Goal: Task Accomplishment & Management: Use online tool/utility

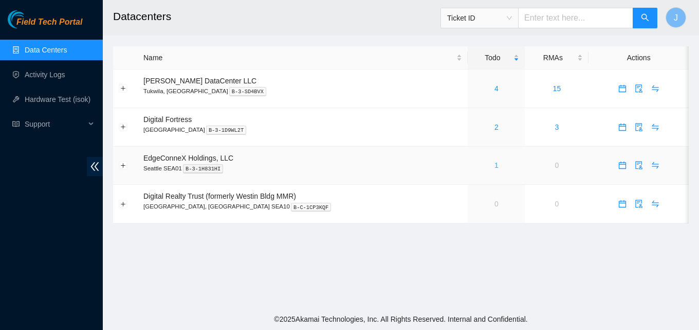
click at [495, 164] on link "1" at bounding box center [497, 165] width 4 height 8
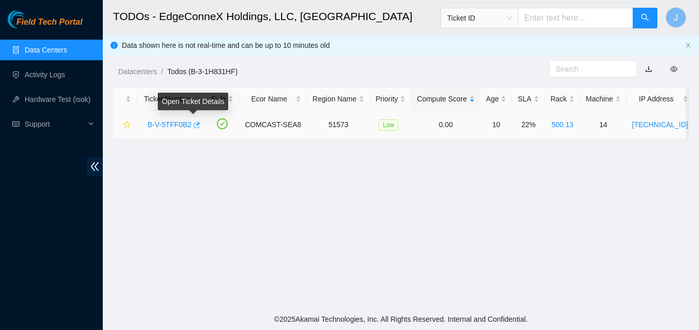
click at [194, 123] on body "Field Tech Portal Data Centers Activity Logs Hardware Test (isok) Support TODOs…" at bounding box center [349, 165] width 699 height 330
click at [194, 123] on icon "button" at bounding box center [197, 125] width 6 height 6
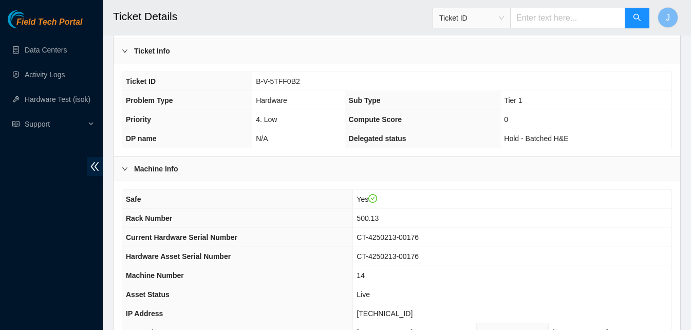
scroll to position [413, 0]
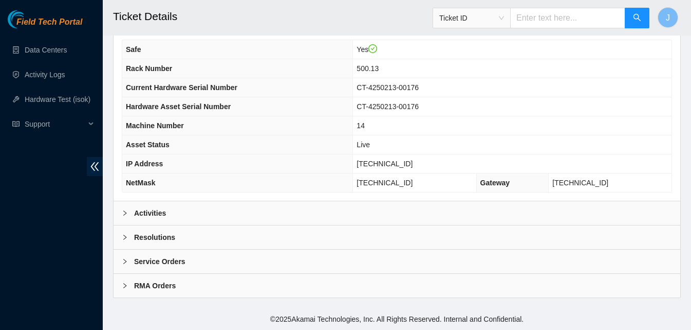
click at [387, 218] on div "Activities" at bounding box center [397, 213] width 567 height 24
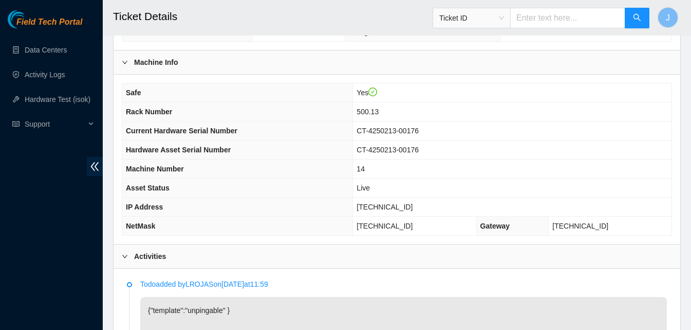
scroll to position [361, 0]
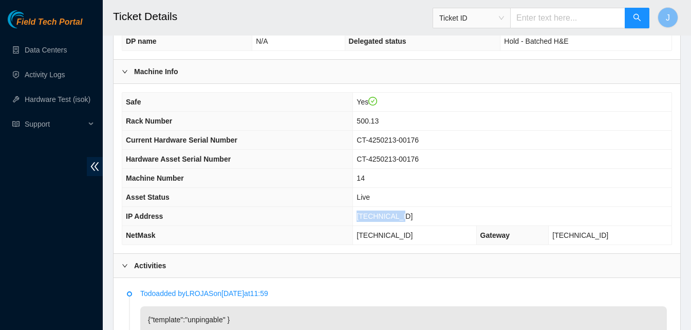
drag, startPoint x: 441, startPoint y: 212, endPoint x: 360, endPoint y: 217, distance: 80.3
click at [360, 217] on tr "IP Address 23.32.46.215" at bounding box center [397, 216] width 550 height 19
copy tr "23.32.46.215"
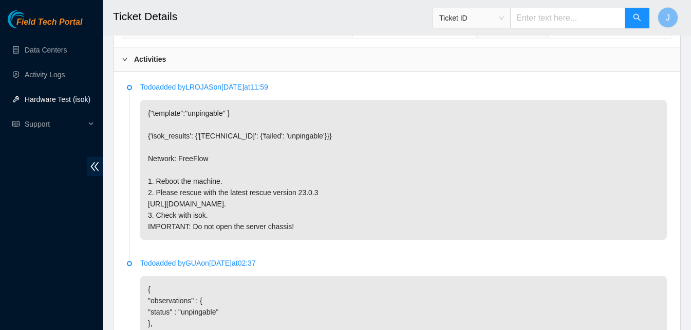
scroll to position [561, 0]
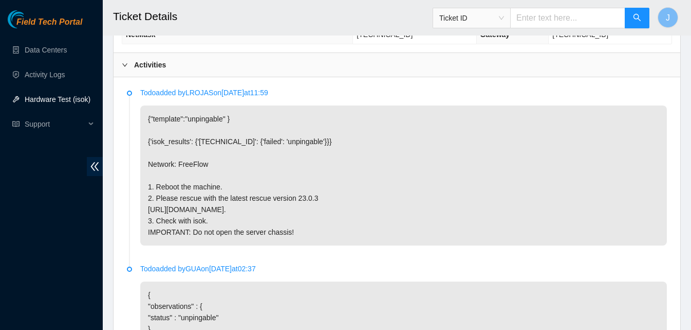
click at [292, 70] on div "Activities" at bounding box center [397, 65] width 567 height 24
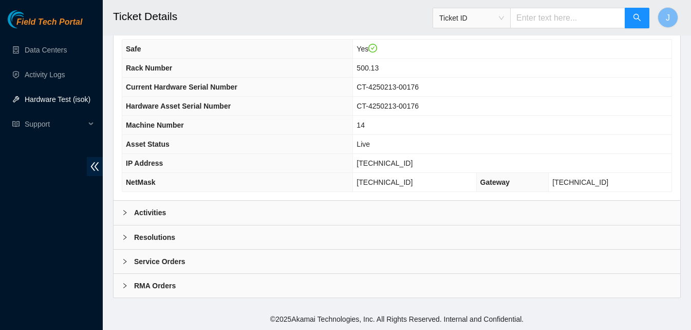
scroll to position [413, 0]
click at [214, 247] on div "Resolutions" at bounding box center [397, 237] width 567 height 24
click at [598, 248] on div "Resolutions" at bounding box center [397, 237] width 567 height 24
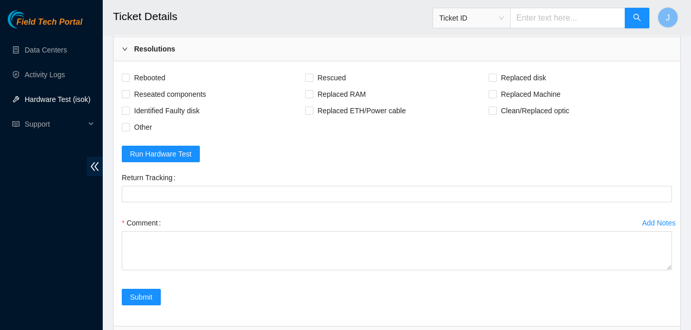
scroll to position [678, 0]
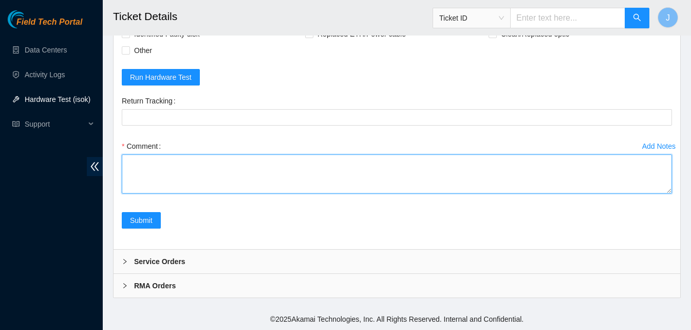
click at [420, 169] on textarea "Comment" at bounding box center [397, 173] width 551 height 39
type textarea "server psu was orange probably overheated again power cycled. rescued ran isok …"
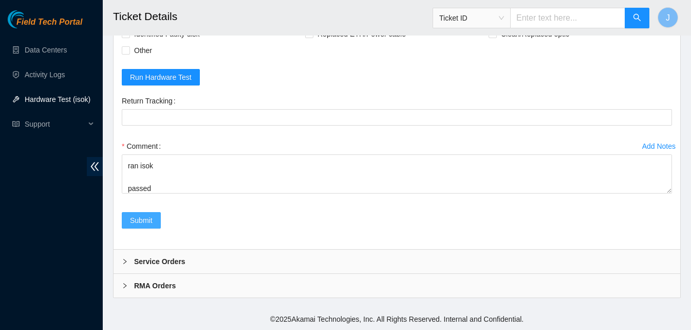
click at [138, 219] on span "Submit" at bounding box center [141, 219] width 23 height 11
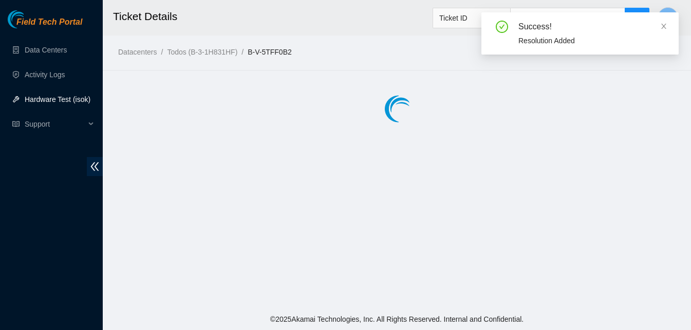
scroll to position [0, 0]
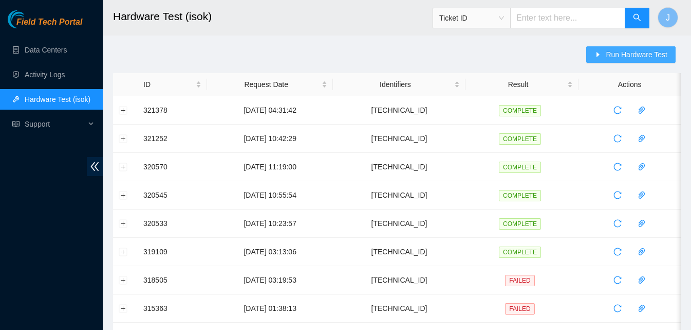
click at [635, 59] on span "Run Hardware Test" at bounding box center [637, 54] width 62 height 11
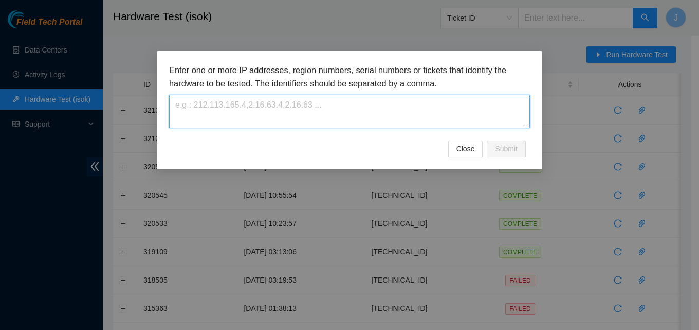
click at [409, 100] on textarea at bounding box center [349, 111] width 361 height 33
paste textarea "23.32.46.215"
type textarea "23.32.46.215"
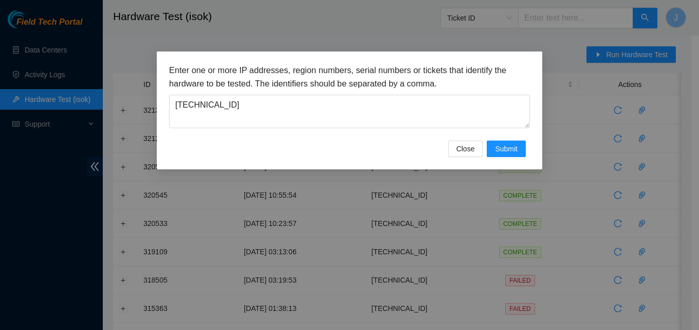
click at [432, 71] on h3 "Enter one or more IP addresses, region numbers, serial numbers or tickets that …" at bounding box center [349, 77] width 361 height 26
click at [507, 150] on span "Submit" at bounding box center [506, 148] width 23 height 11
